Goal: Task Accomplishment & Management: Use online tool/utility

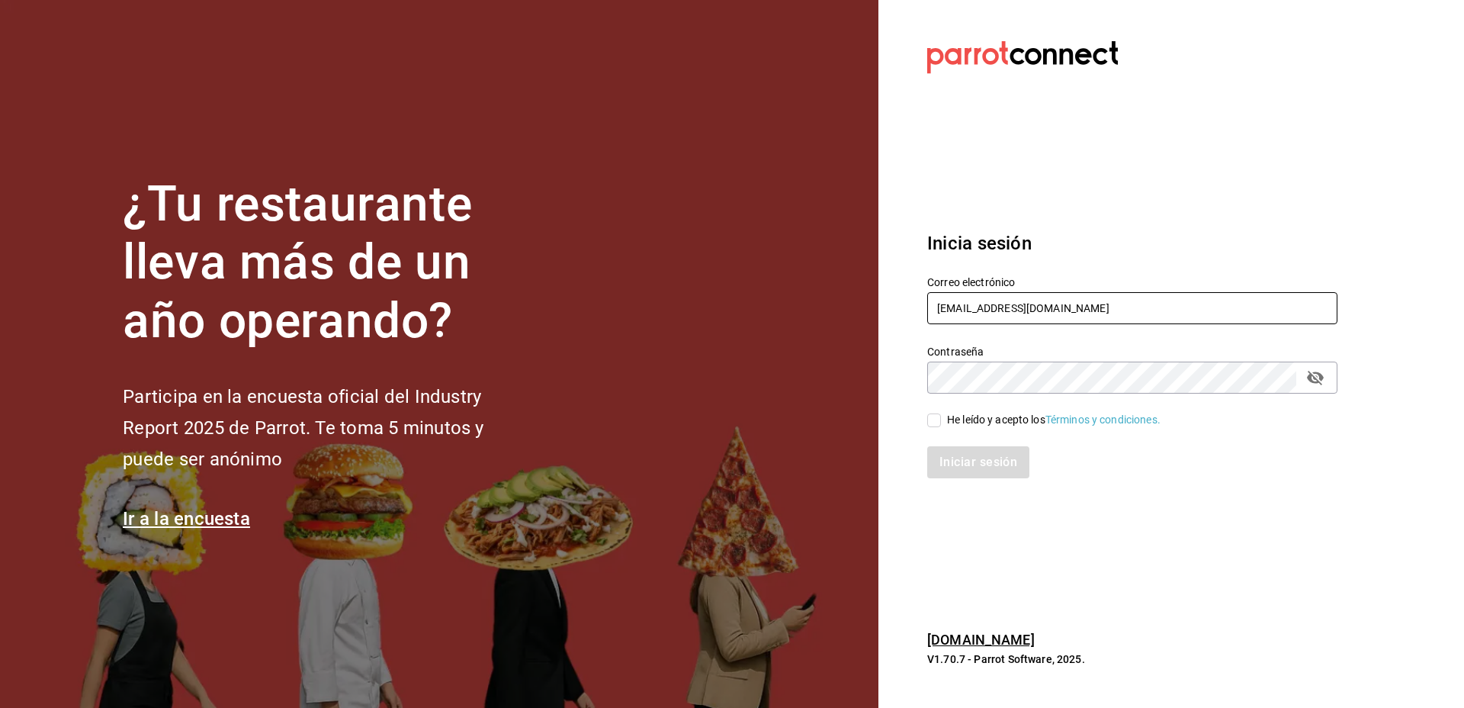
click at [1017, 306] on input "tlaxcalli@mty.com" at bounding box center [1132, 308] width 410 height 32
paste input "peracafe@jalapa"
type input "peracafe@jalapa.com"
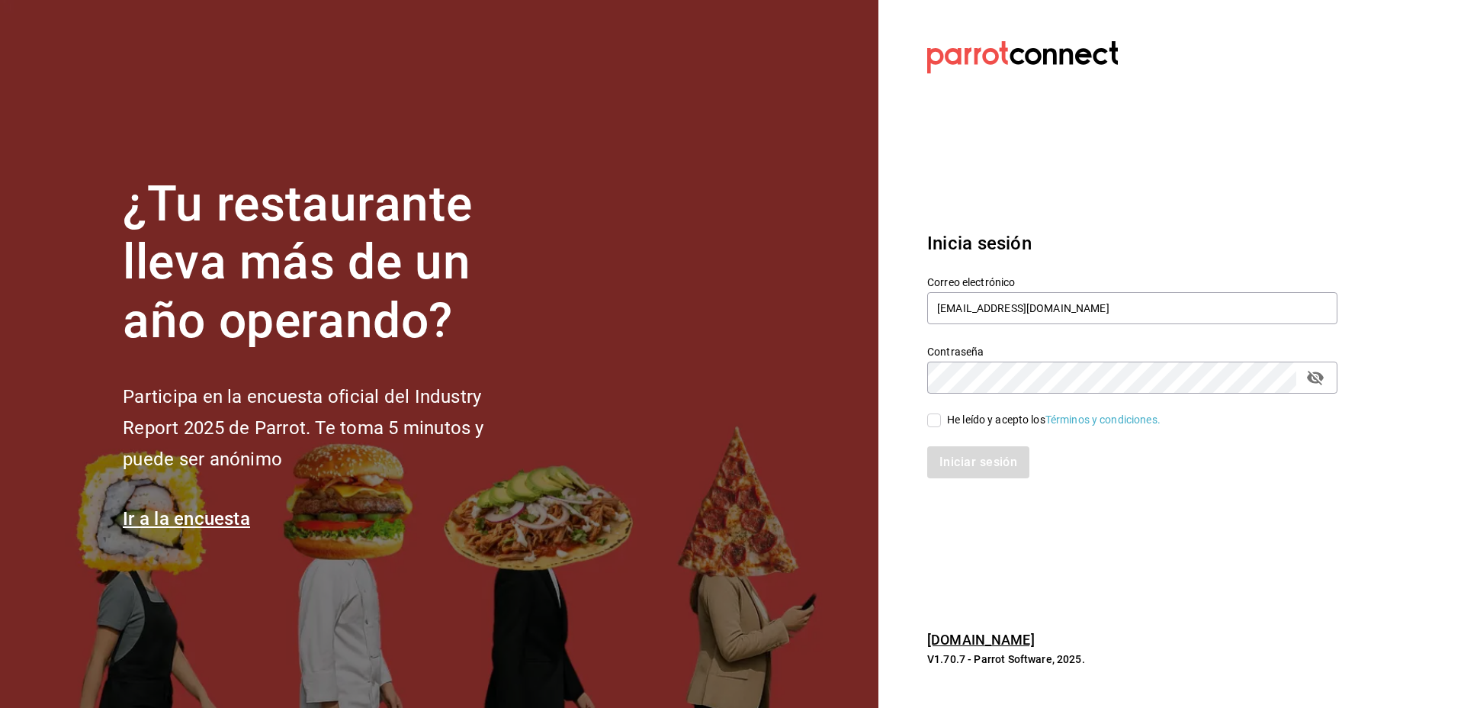
click at [983, 412] on div "He leído y acepto los Términos y condiciones." at bounding box center [1054, 420] width 214 height 16
click at [941, 413] on input "He leído y acepto los Términos y condiciones." at bounding box center [934, 420] width 14 height 14
checkbox input "true"
click at [978, 453] on button "Iniciar sesión" at bounding box center [979, 462] width 104 height 32
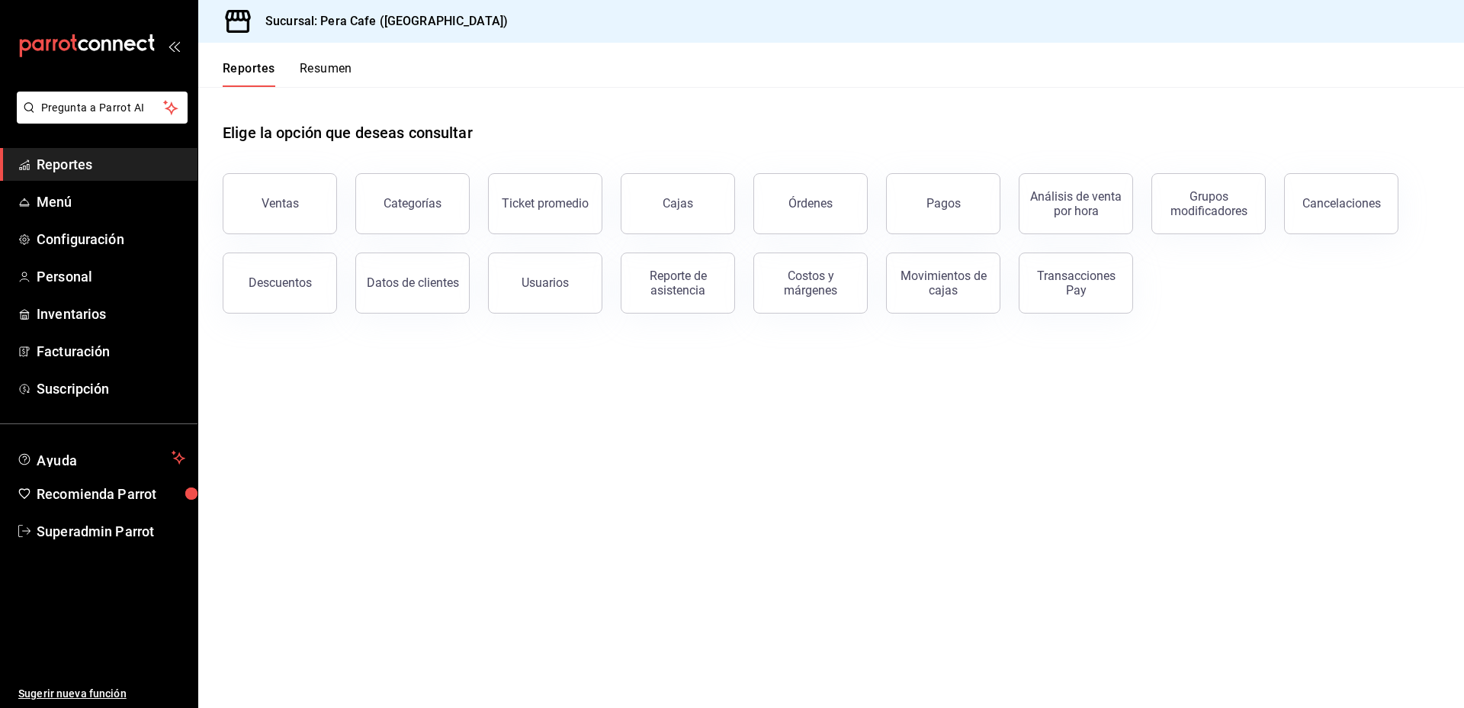
click at [67, 165] on span "Reportes" at bounding box center [111, 164] width 149 height 21
click at [1066, 284] on div "Transacciones Pay" at bounding box center [1076, 282] width 95 height 29
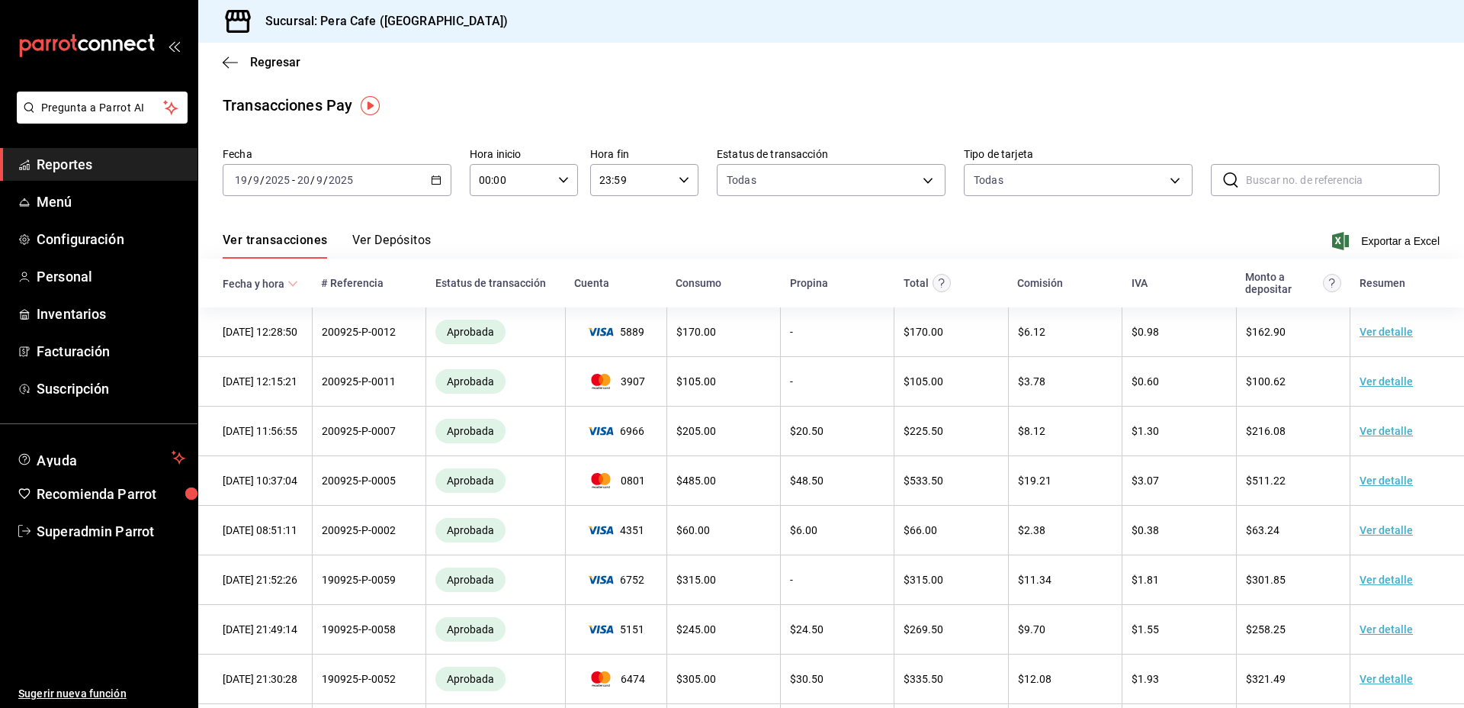
click at [98, 173] on span "Reportes" at bounding box center [111, 164] width 149 height 21
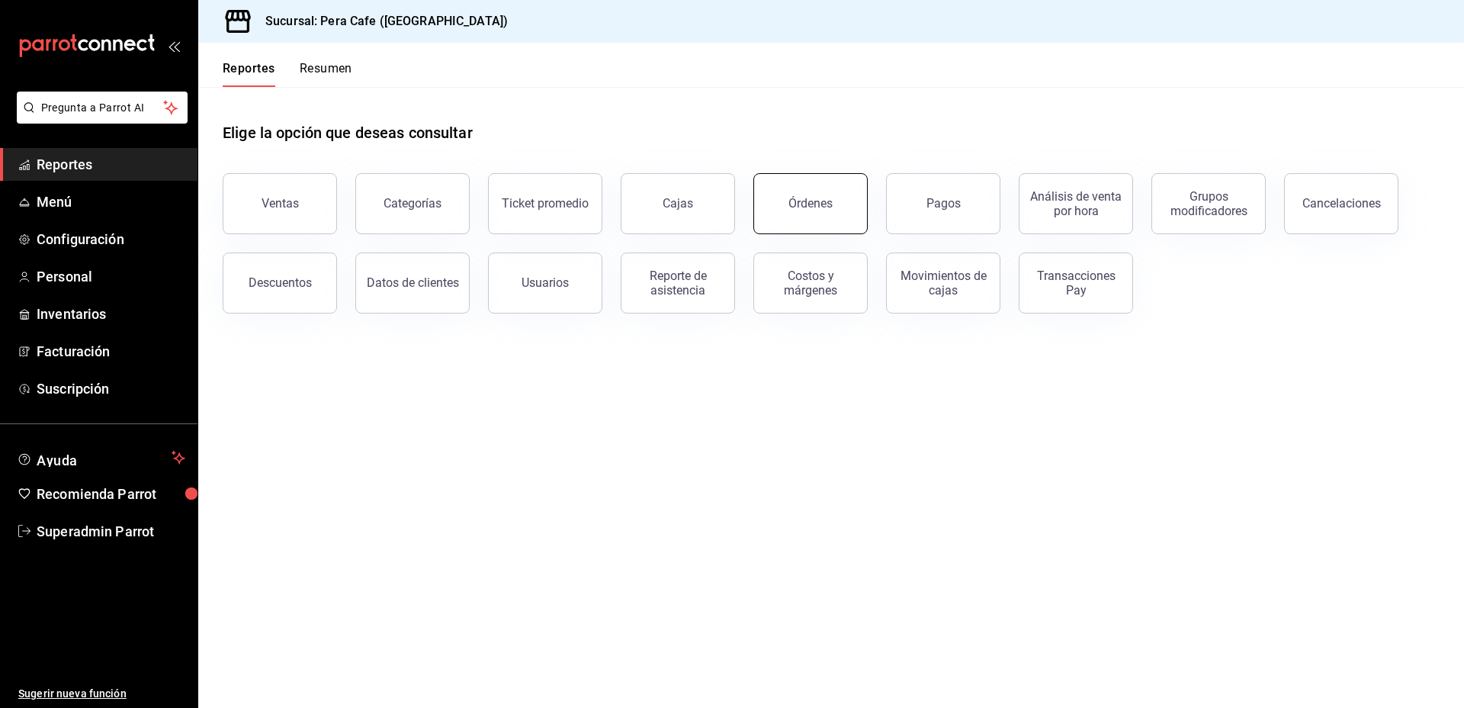
click at [783, 214] on button "Órdenes" at bounding box center [810, 203] width 114 height 61
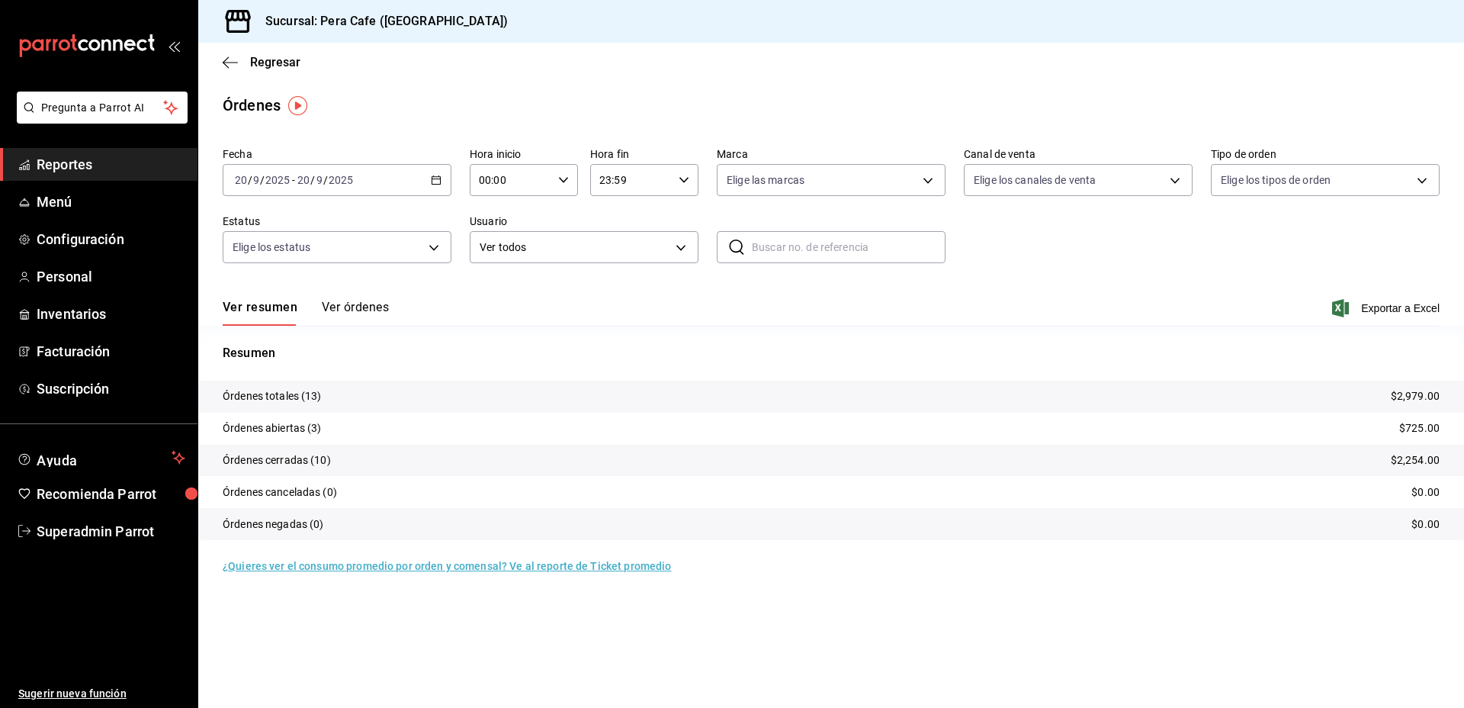
click at [371, 302] on button "Ver órdenes" at bounding box center [355, 313] width 67 height 26
